Goal: Task Accomplishment & Management: Manage account settings

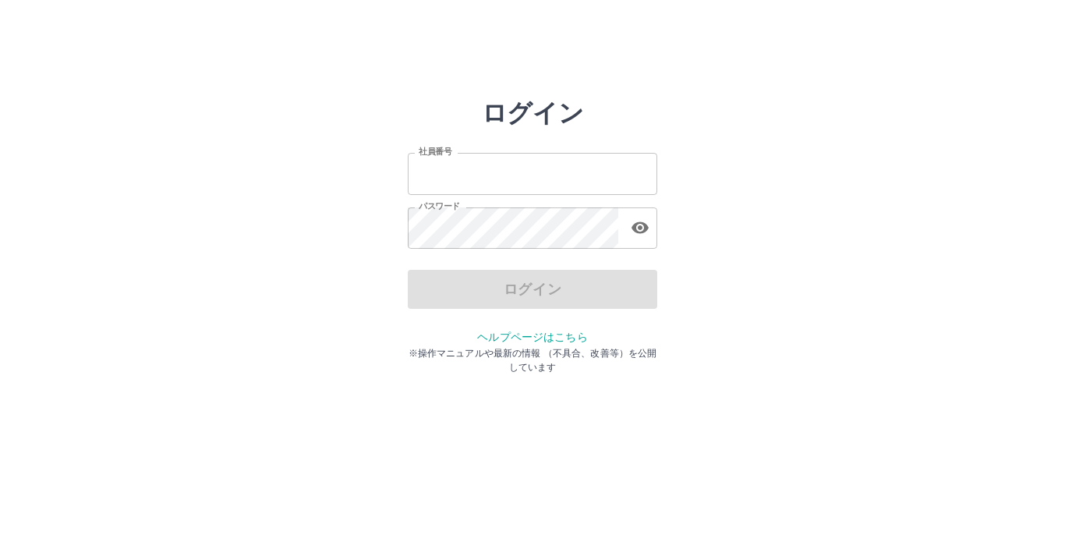
type input "*******"
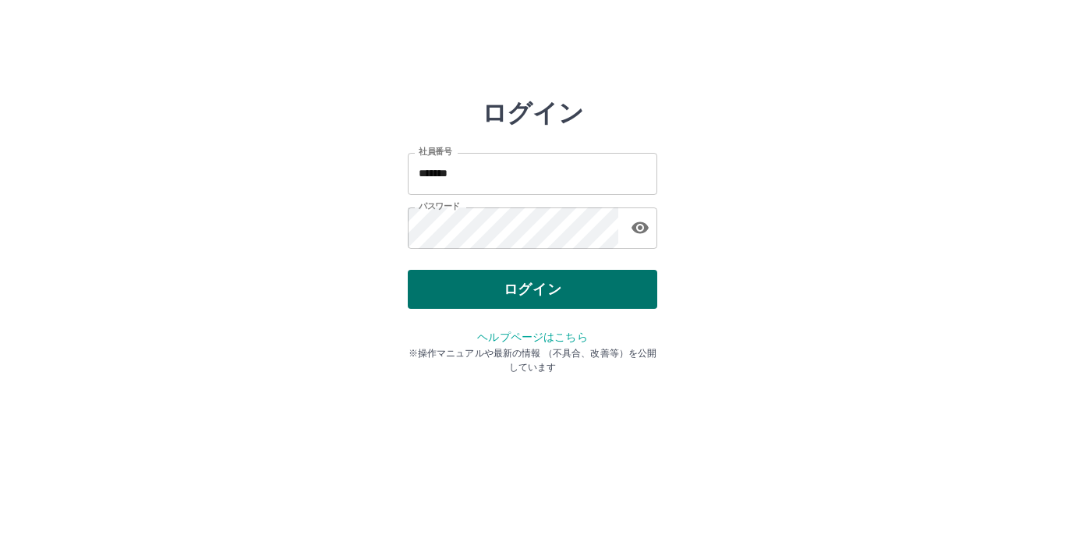
click at [536, 298] on div "ログイン" at bounding box center [532, 289] width 249 height 39
click at [536, 298] on button "ログイン" at bounding box center [532, 289] width 249 height 39
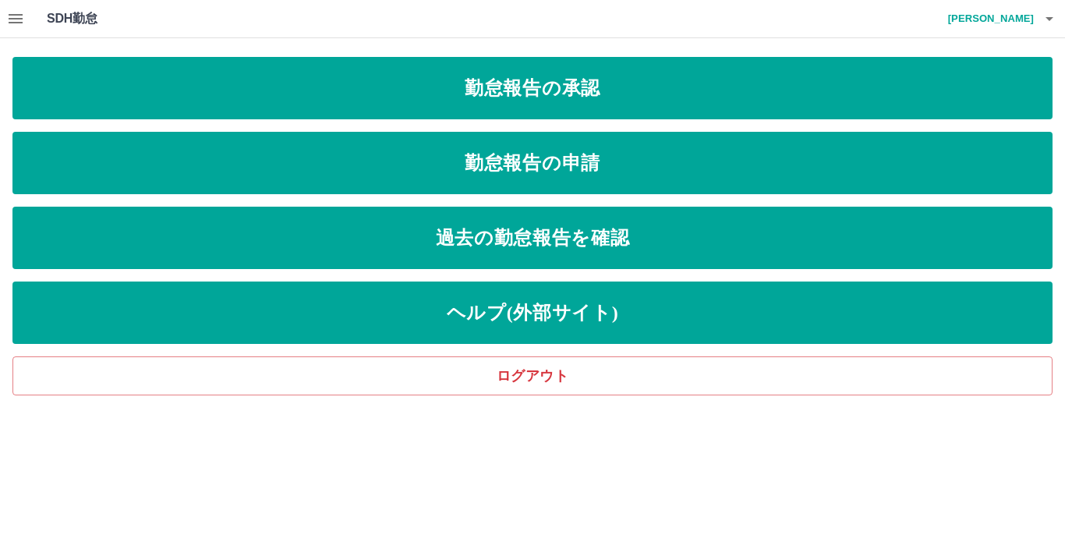
click at [12, 23] on icon "button" at bounding box center [16, 18] width 14 height 9
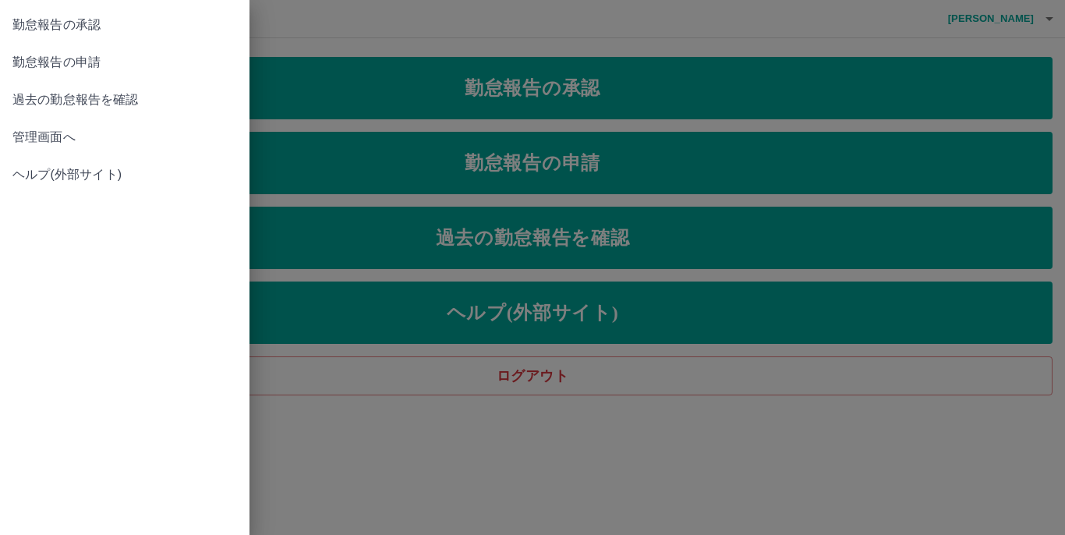
click at [98, 143] on span "管理画面へ" at bounding box center [124, 137] width 224 height 19
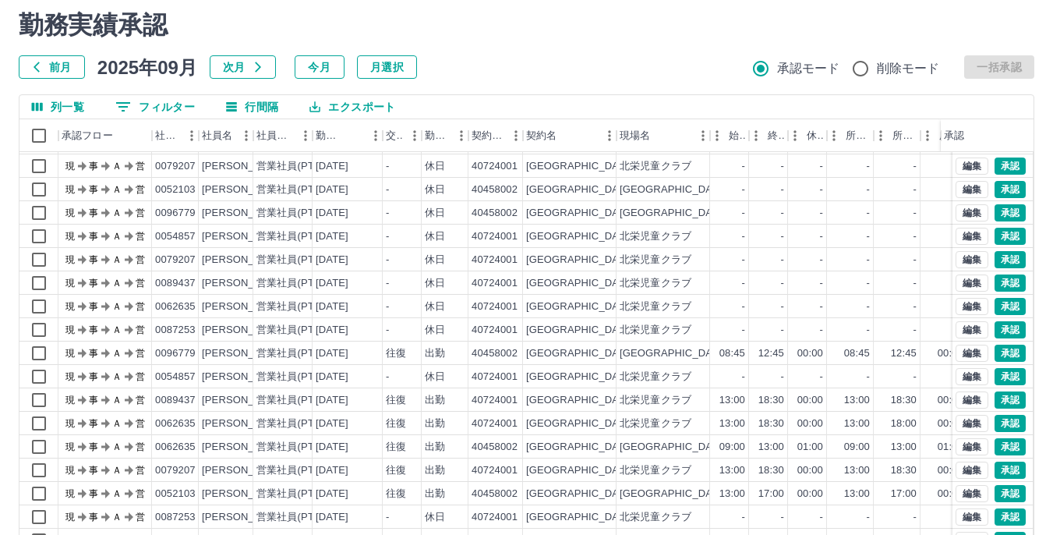
scroll to position [124, 0]
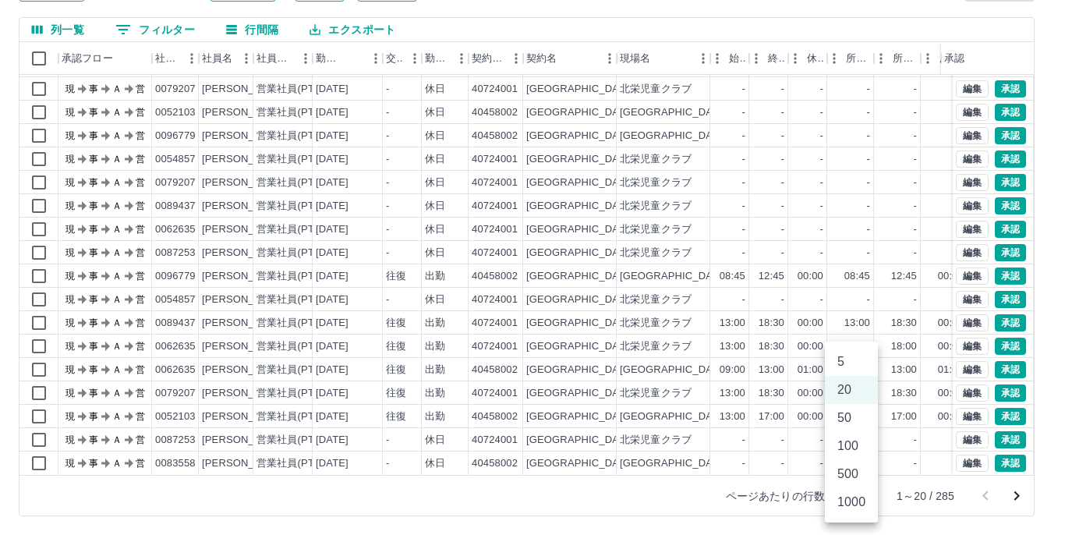
click at [860, 493] on body "SDH勤怠 [PERSON_NAME] 勤務実績承認 前月 [DATE] 次月 今月 月選択 承認モード 削除モード 一括承認 列一覧 0 フィルター 行間隔…" at bounding box center [532, 205] width 1065 height 659
click at [855, 423] on li "50" at bounding box center [851, 418] width 53 height 28
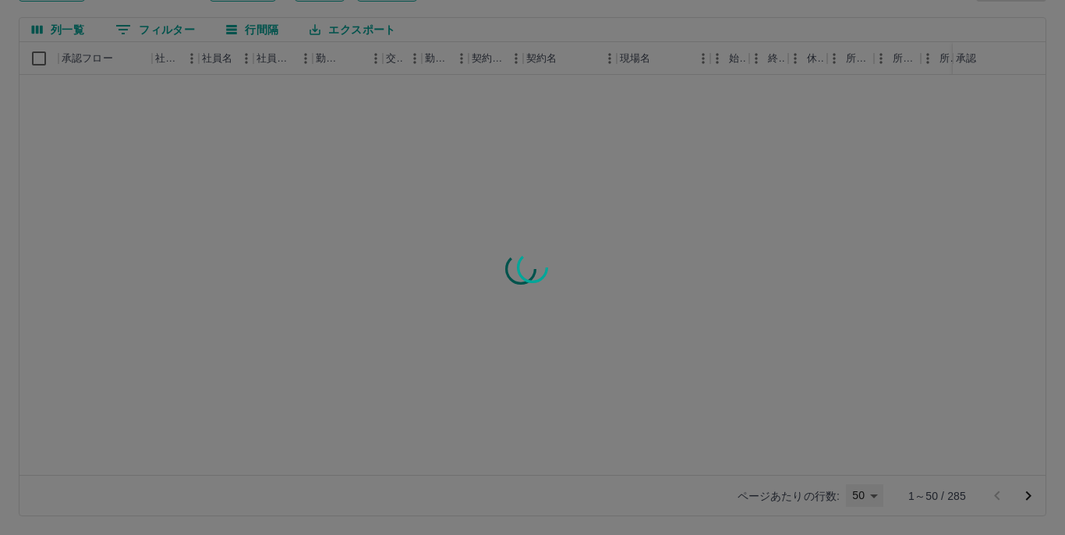
type input "**"
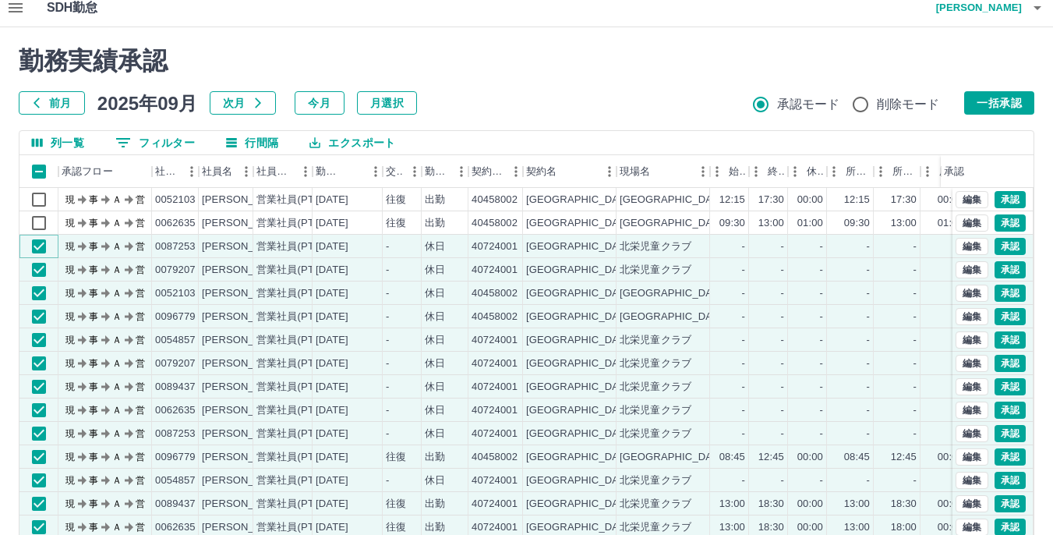
scroll to position [0, 0]
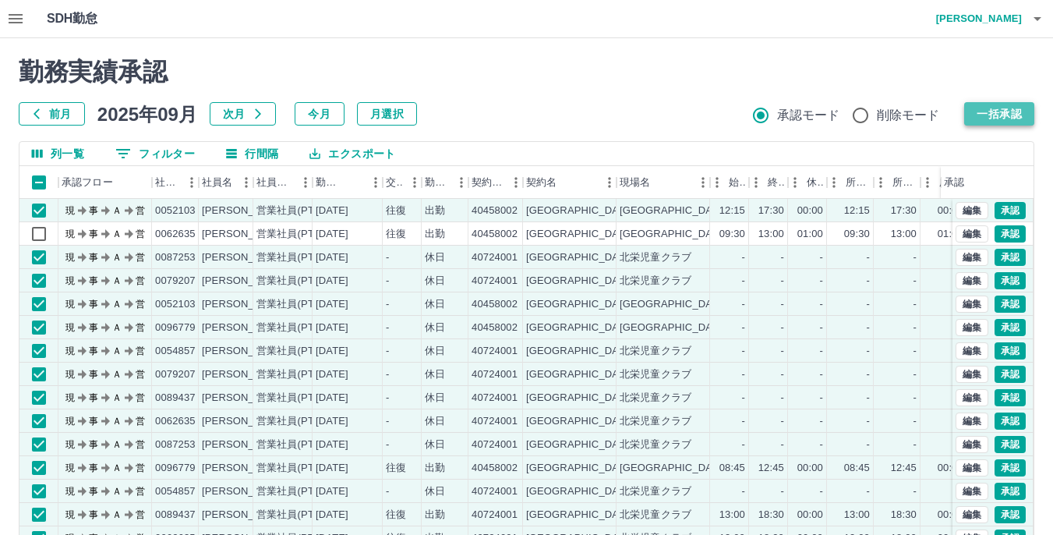
click at [985, 106] on button "一括承認" at bounding box center [999, 113] width 70 height 23
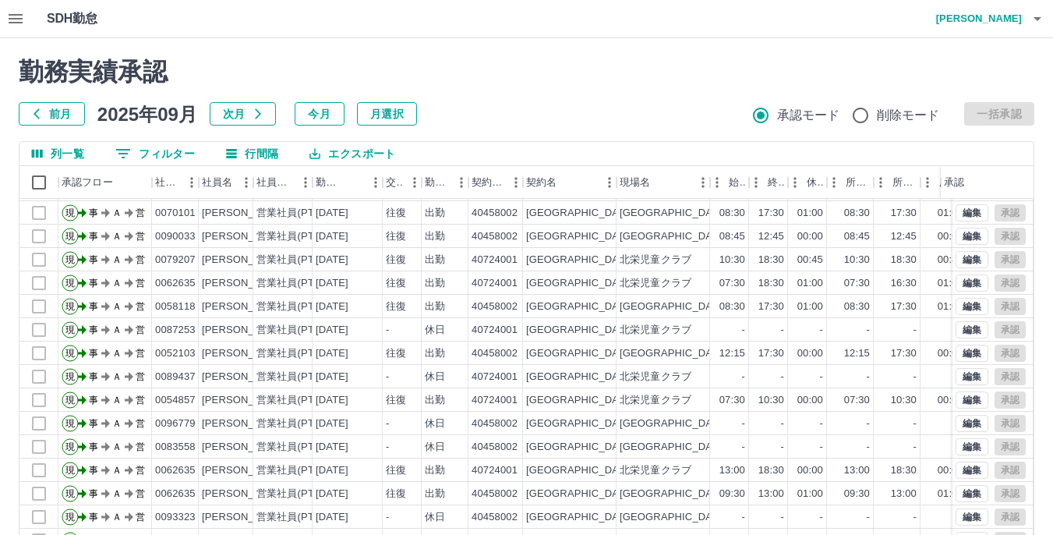
scroll to position [781, 0]
